Goal: Book appointment/travel/reservation

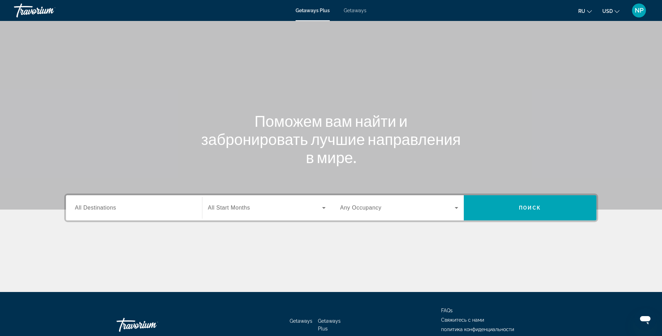
click at [362, 10] on span "Getaways" at bounding box center [355, 11] width 23 height 6
click at [146, 206] on input "Destination All Destinations" at bounding box center [134, 208] width 118 height 8
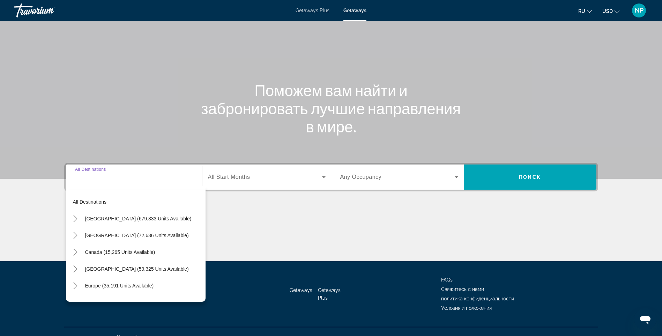
scroll to position [42, 0]
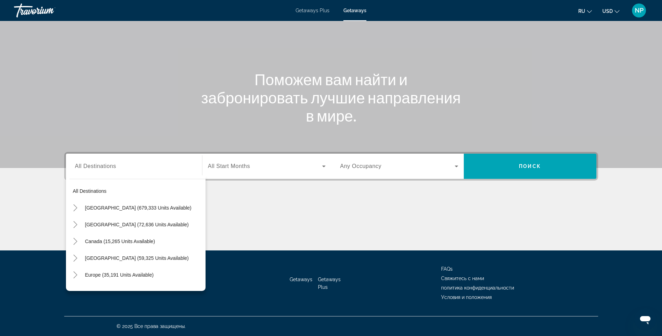
click at [118, 175] on div "All destinations [GEOGRAPHIC_DATA] (679,333 units available) [GEOGRAPHIC_DATA] …" at bounding box center [136, 233] width 140 height 116
click at [128, 168] on input "Destination All Destinations" at bounding box center [134, 166] width 118 height 8
click at [144, 156] on div "Destination All Destinations All destinations [GEOGRAPHIC_DATA] (679,333 units …" at bounding box center [133, 166] width 129 height 25
click at [141, 165] on input "Destination All Destinations" at bounding box center [134, 166] width 118 height 8
click at [77, 240] on icon "Toggle Europe (35,191 units available)" at bounding box center [76, 239] width 4 height 7
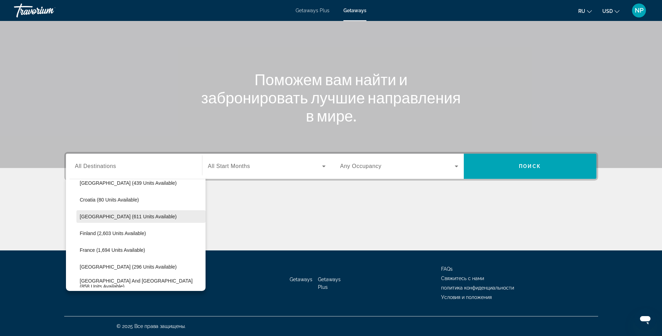
scroll to position [157, 0]
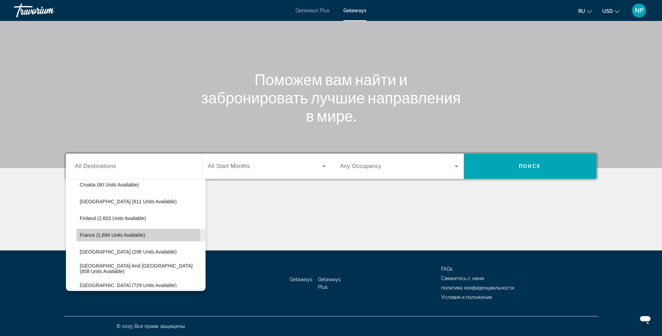
click at [131, 235] on span "France (1,694 units available)" at bounding box center [112, 235] width 65 height 6
type input "**********"
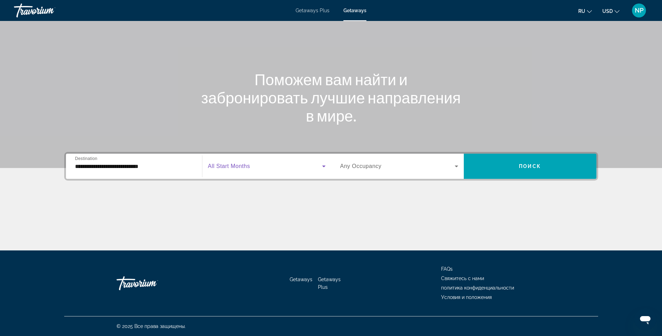
click at [280, 166] on span "Search widget" at bounding box center [265, 166] width 114 height 8
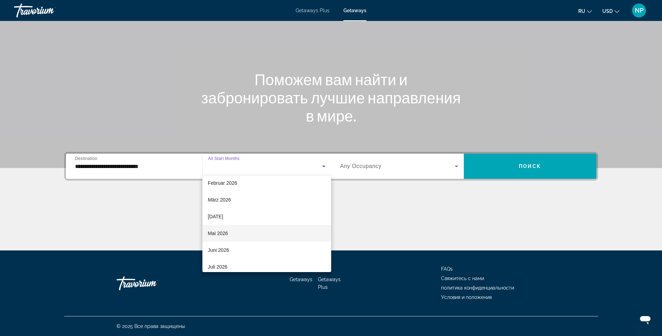
scroll to position [140, 0]
click at [292, 229] on mat-option "Juli 2026" at bounding box center [266, 231] width 129 height 17
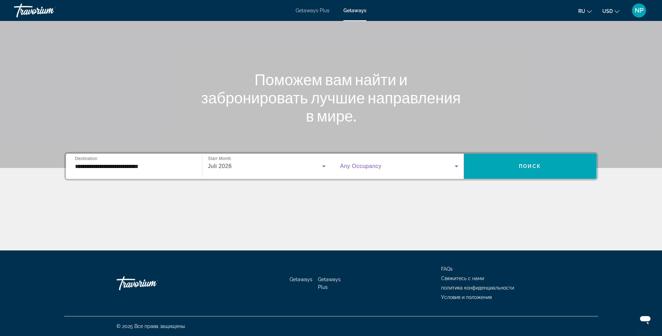
click at [402, 165] on span "Search widget" at bounding box center [397, 166] width 115 height 8
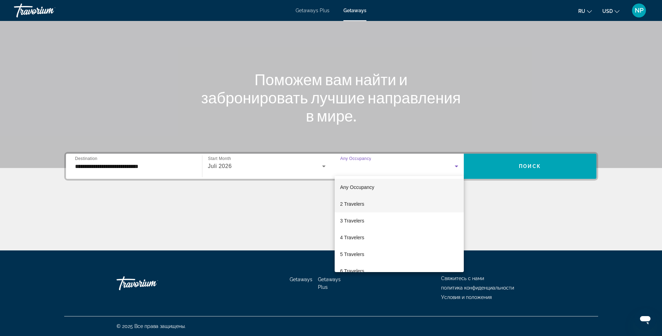
click at [365, 201] on mat-option "2 Travelers" at bounding box center [399, 203] width 129 height 17
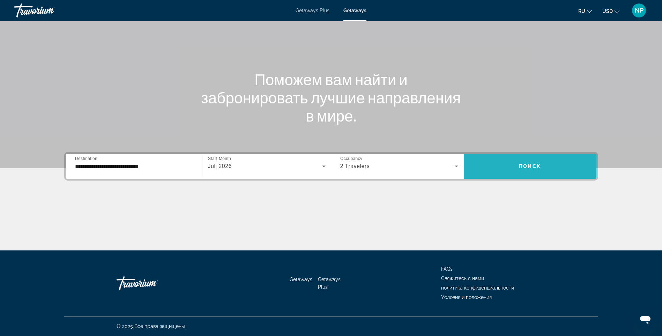
click at [557, 167] on span "Search widget" at bounding box center [530, 166] width 133 height 17
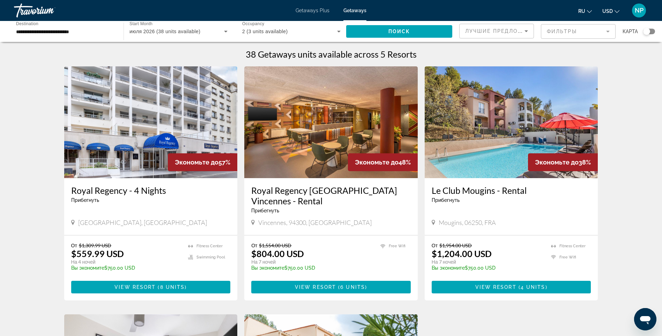
click at [137, 151] on img "Main content" at bounding box center [150, 122] width 173 height 112
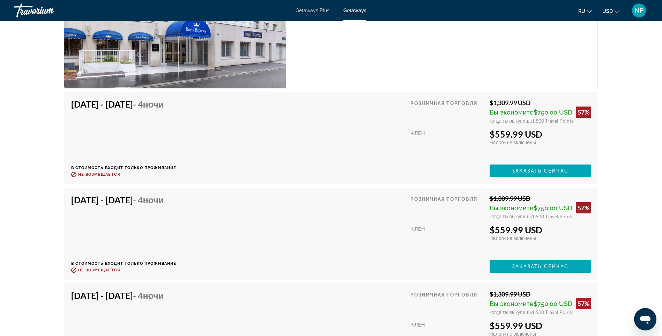
scroll to position [1292, 0]
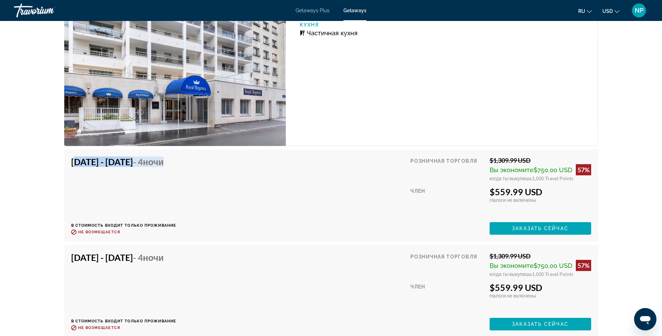
drag, startPoint x: 72, startPoint y: 164, endPoint x: 209, endPoint y: 166, distance: 137.2
click at [209, 166] on div "[DATE] - [DATE] - 4 ночи В стоимость входит только проживание Возврат до : Не в…" at bounding box center [331, 195] width 520 height 78
click at [95, 180] on div "[DATE] - [DATE] - 4 ночи В стоимость входит только проживание Возврат до : Не в…" at bounding box center [123, 195] width 105 height 78
click at [155, 162] on h4 "[DATE] - [DATE] - 4 ночи" at bounding box center [121, 161] width 100 height 10
click at [206, 163] on div "[DATE] - [DATE] - 4 ночи В стоимость входит только проживание Возврат до : Не в…" at bounding box center [331, 195] width 520 height 78
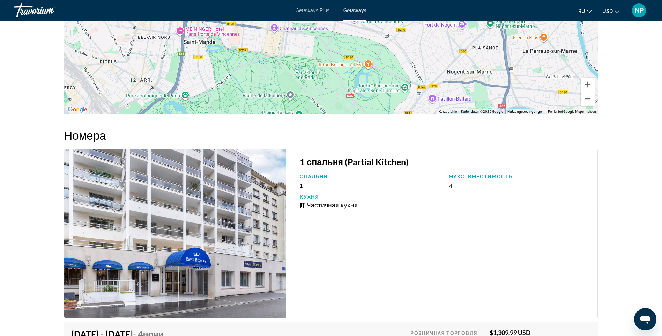
scroll to position [1073, 0]
